Goal: Task Accomplishment & Management: Use online tool/utility

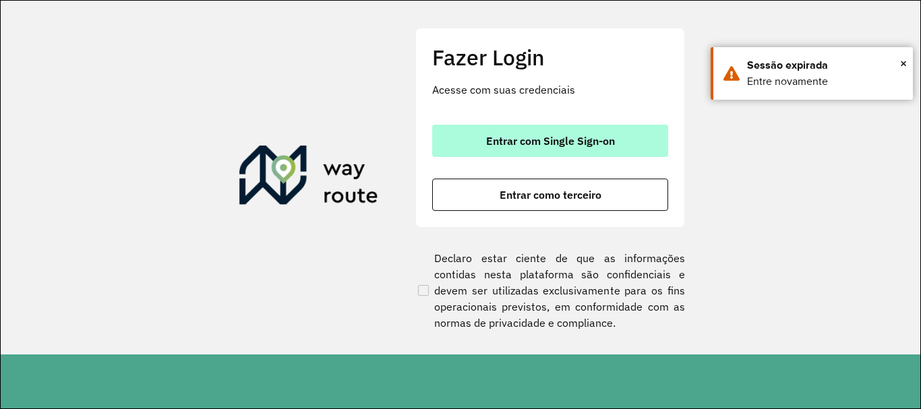
click at [618, 142] on button "Entrar com Single Sign-on" at bounding box center [550, 141] width 236 height 32
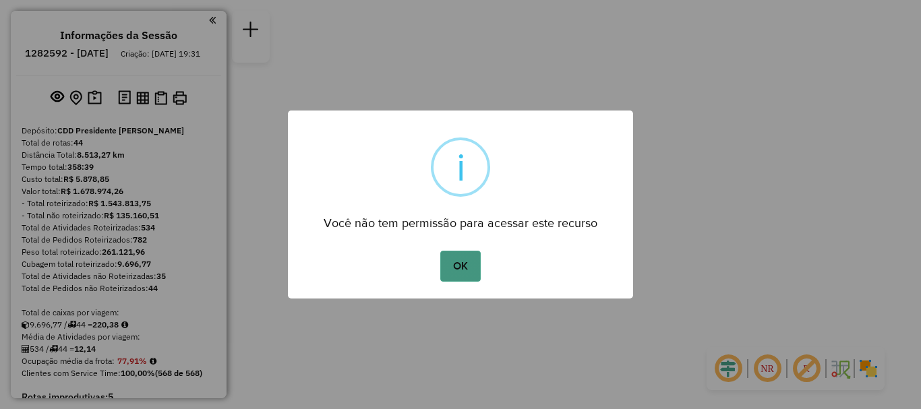
click at [463, 268] on button "OK" at bounding box center [460, 266] width 40 height 31
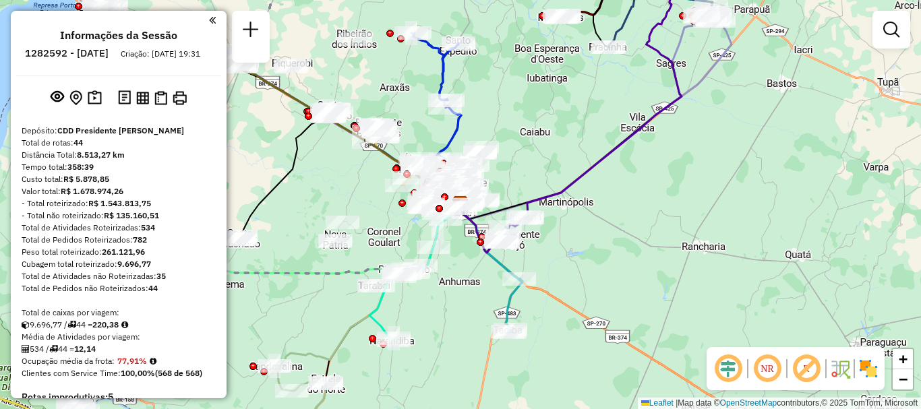
click at [209, 18] on em at bounding box center [212, 20] width 7 height 12
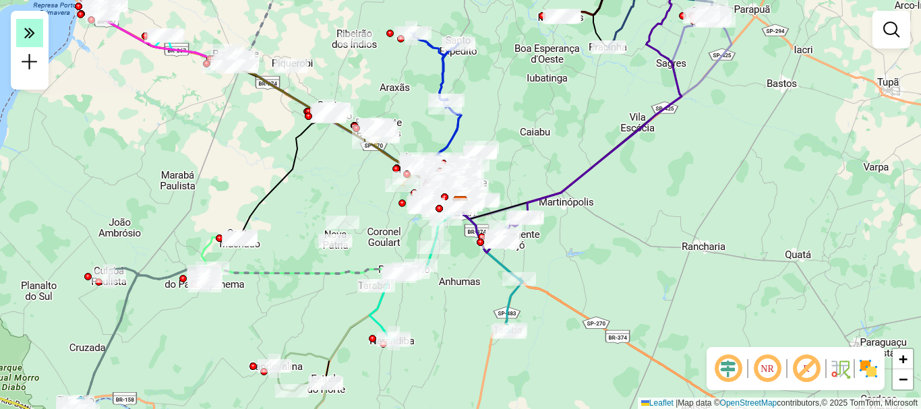
click at [31, 38] on icon at bounding box center [29, 32] width 11 height 19
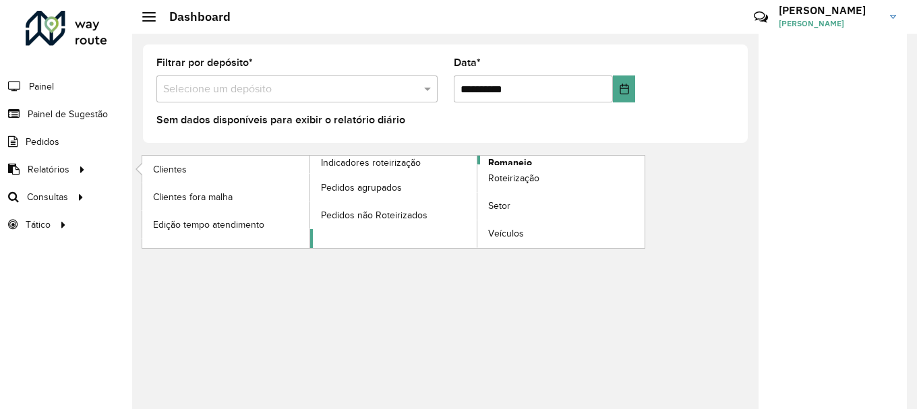
click at [516, 160] on span "Romaneio" at bounding box center [510, 163] width 44 height 14
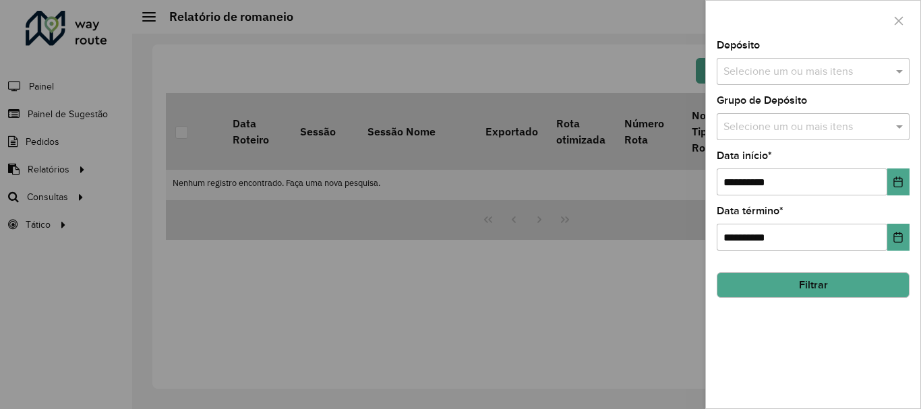
click at [848, 66] on input "text" at bounding box center [806, 72] width 173 height 16
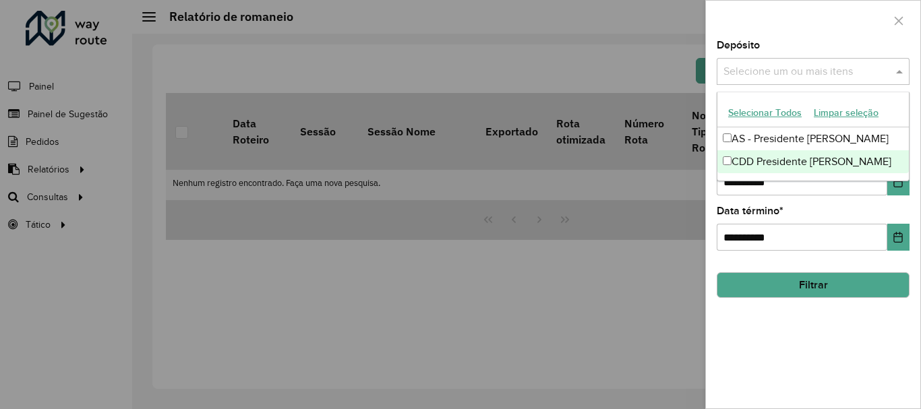
click at [791, 161] on div "CDD Presidente [PERSON_NAME]" at bounding box center [814, 161] width 192 height 23
click at [810, 356] on div "**********" at bounding box center [813, 224] width 214 height 368
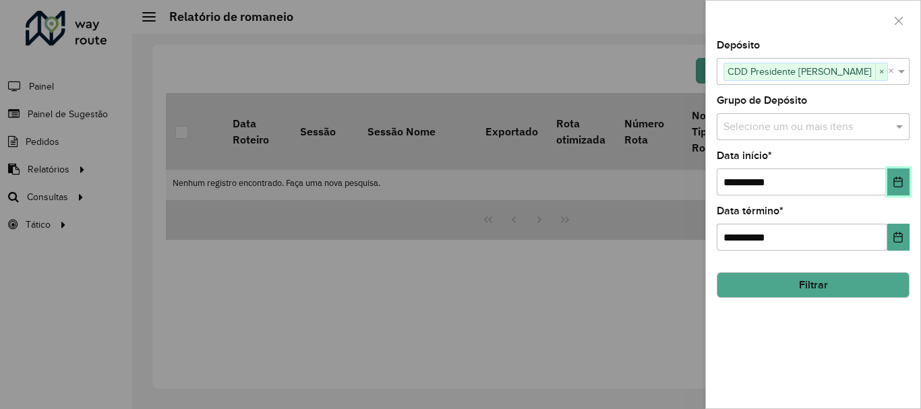
click at [900, 183] on icon "Choose Date" at bounding box center [898, 182] width 11 height 11
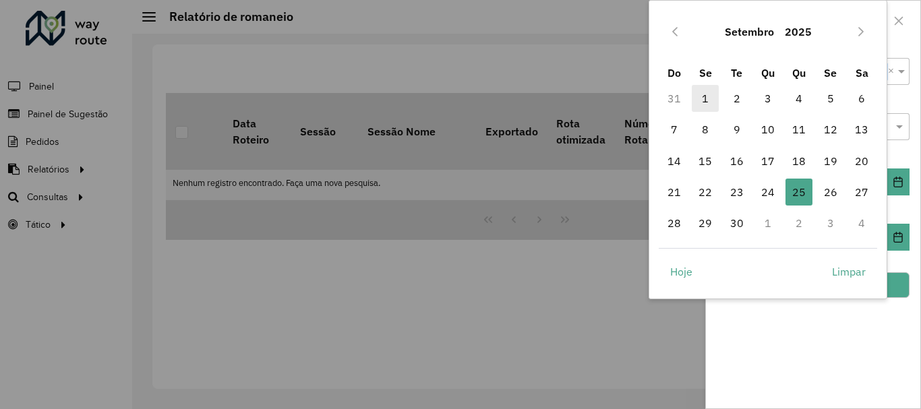
click at [698, 95] on span "1" at bounding box center [705, 98] width 27 height 27
type input "**********"
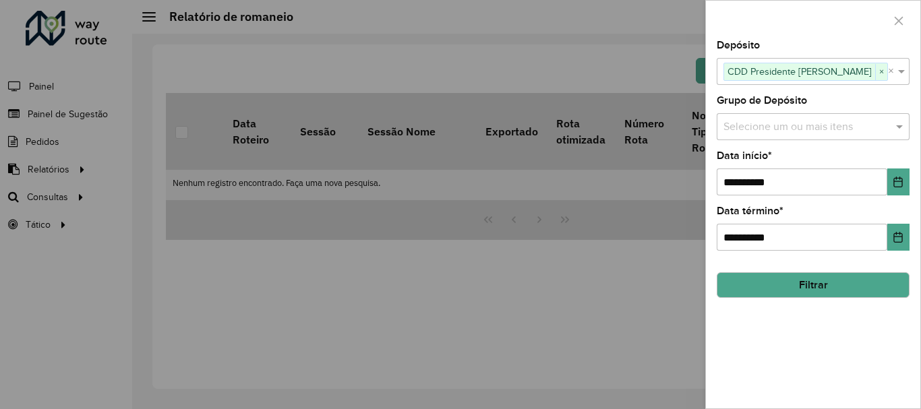
click at [821, 283] on button "Filtrar" at bounding box center [813, 285] width 193 height 26
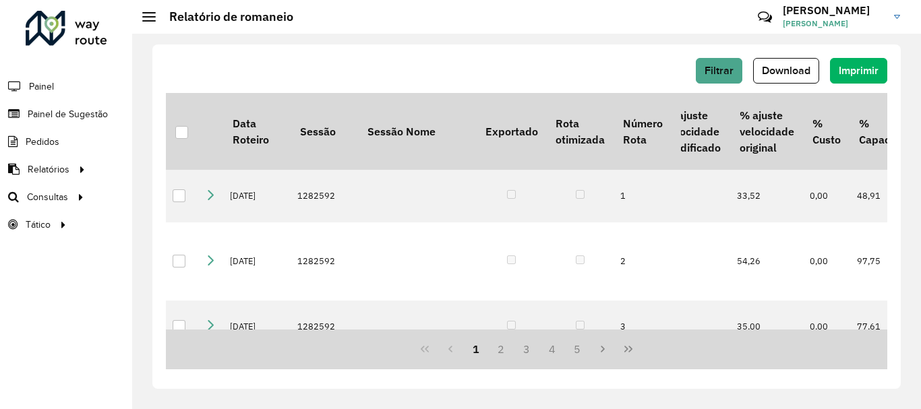
scroll to position [0, 788]
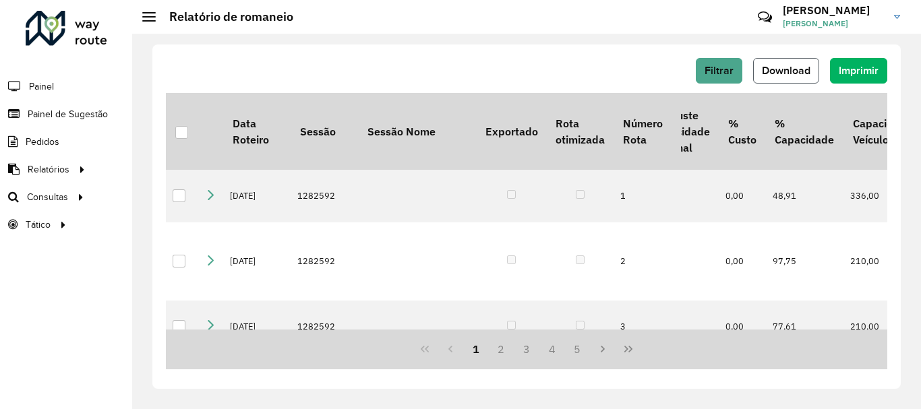
click at [797, 73] on span "Download" at bounding box center [786, 70] width 49 height 11
